Goal: Transaction & Acquisition: Purchase product/service

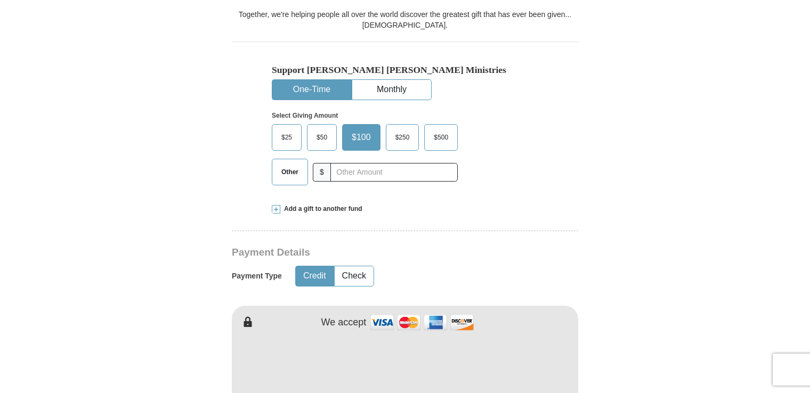
scroll to position [324, 0]
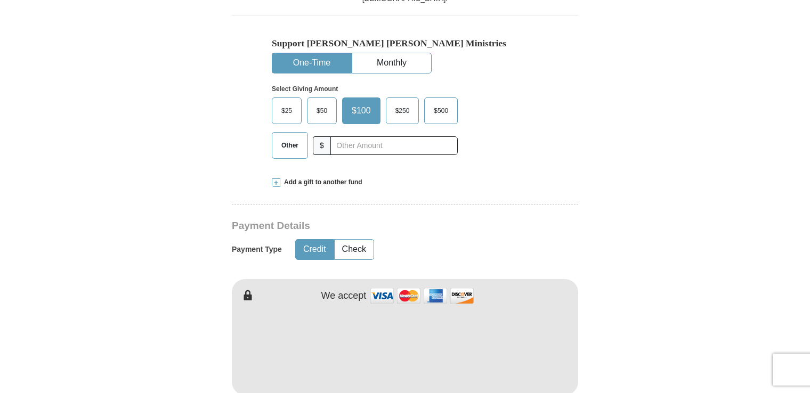
click at [317, 106] on span "$50" at bounding box center [321, 111] width 21 height 16
click at [0, 0] on input "$50" at bounding box center [0, 0] width 0 height 0
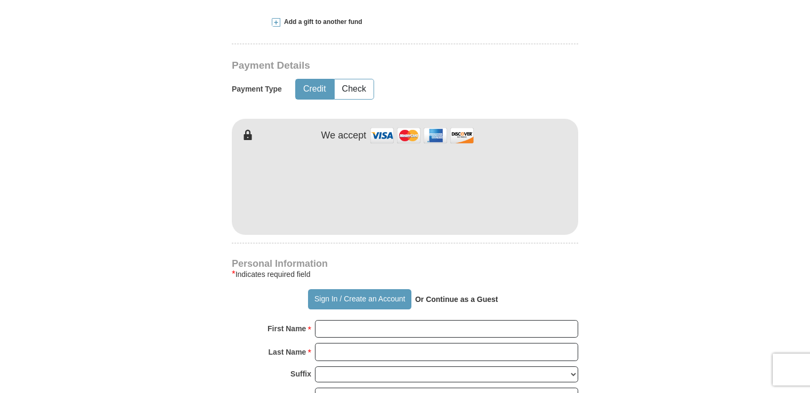
scroll to position [504, 0]
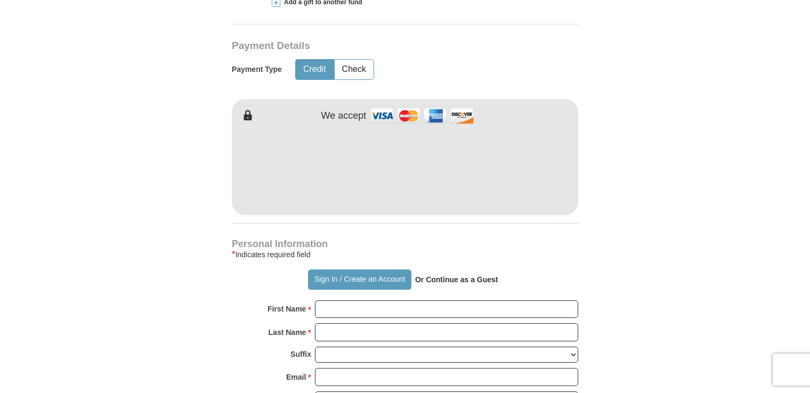
click at [676, 300] on form "Already have an account? Sign in for faster giving. Don't have an account? Crea…" at bounding box center [405, 192] width 608 height 1308
click at [399, 314] on input "First Name *" at bounding box center [446, 310] width 263 height 18
type input "[PERSON_NAME]"
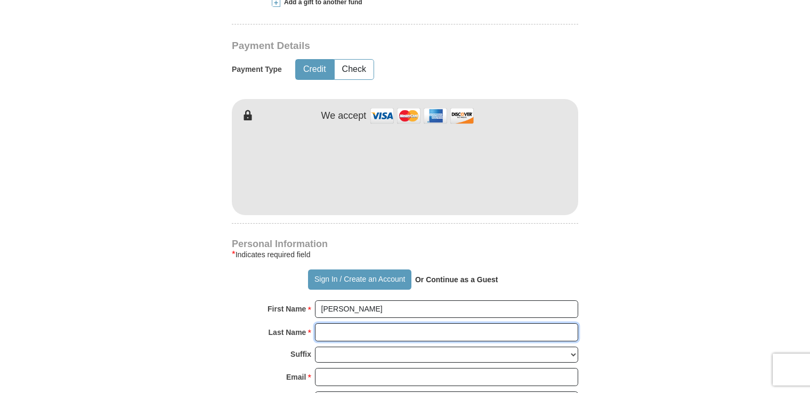
type input "Padiernos"
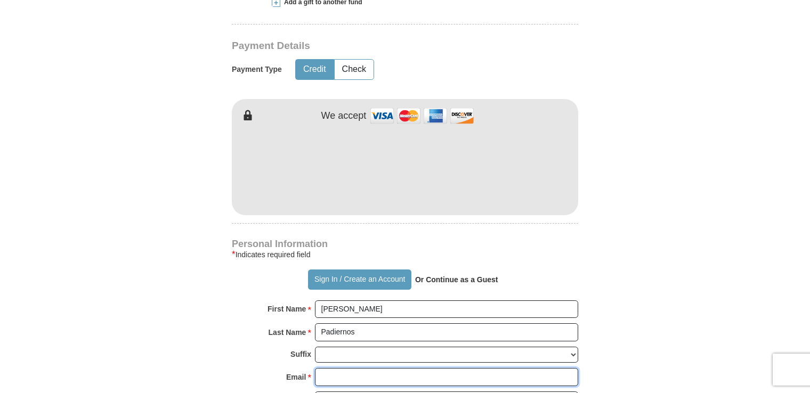
type input "[EMAIL_ADDRESS][DOMAIN_NAME]"
type input "[STREET_ADDRESS]"
type input "[PERSON_NAME]"
select select "MI"
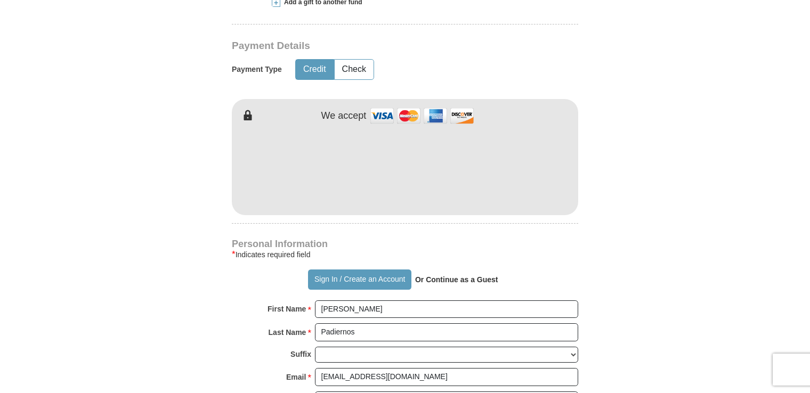
type input "48089"
type input "[PHONE_NUMBER]"
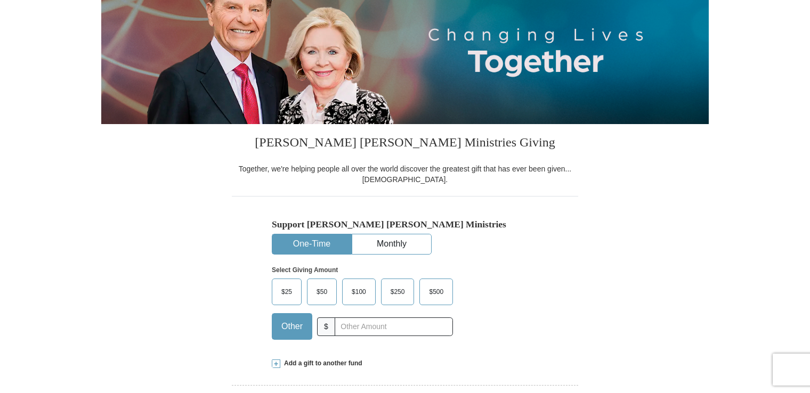
scroll to position [163, 0]
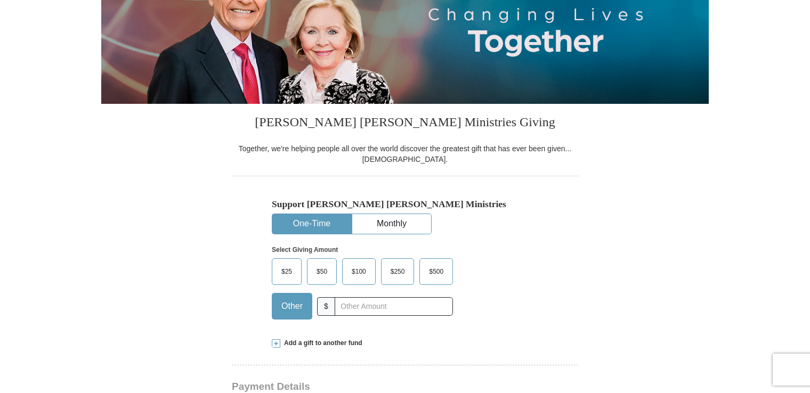
click at [317, 272] on span "$50" at bounding box center [321, 272] width 21 height 16
click at [0, 0] on input "$50" at bounding box center [0, 0] width 0 height 0
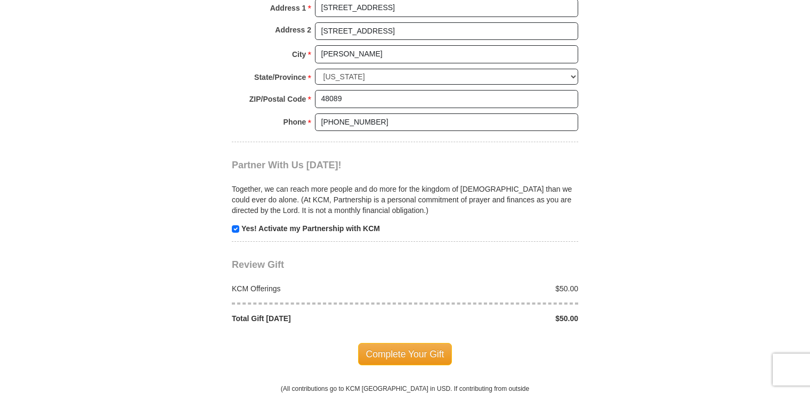
scroll to position [951, 0]
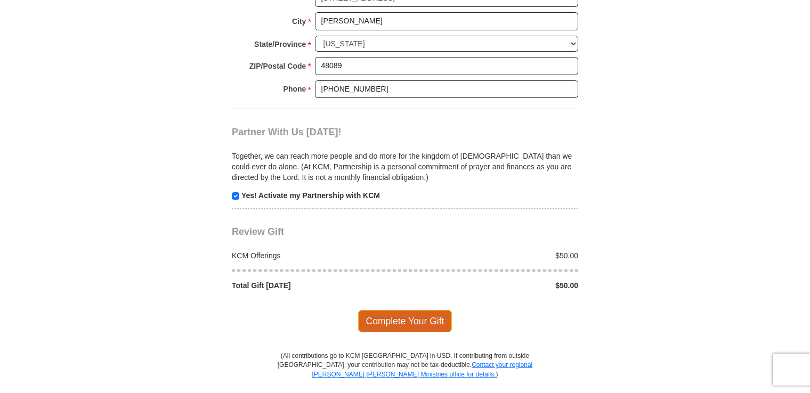
click at [422, 317] on span "Complete Your Gift" at bounding box center [405, 321] width 94 height 22
